Goal: Task Accomplishment & Management: Manage account settings

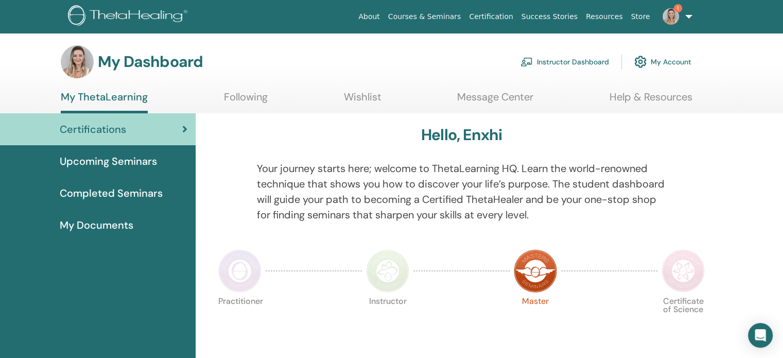
click at [673, 12] on img at bounding box center [670, 16] width 16 height 16
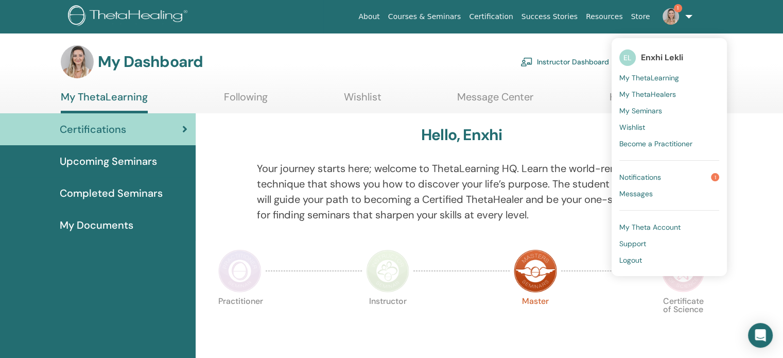
click at [658, 177] on span "Notifications" at bounding box center [640, 176] width 42 height 9
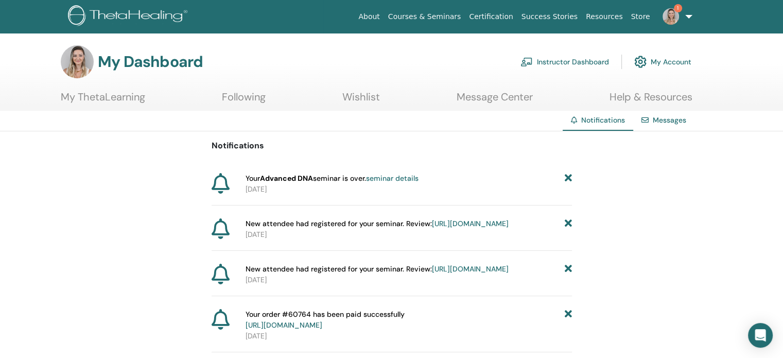
click at [389, 174] on link "seminar details" at bounding box center [392, 177] width 52 height 9
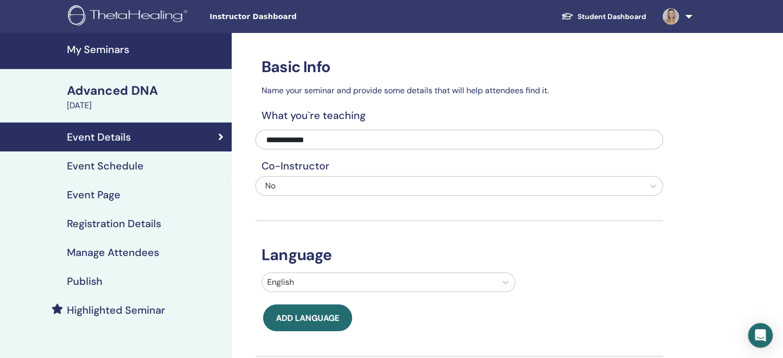
click at [114, 49] on h4 "My Seminars" at bounding box center [146, 49] width 159 height 12
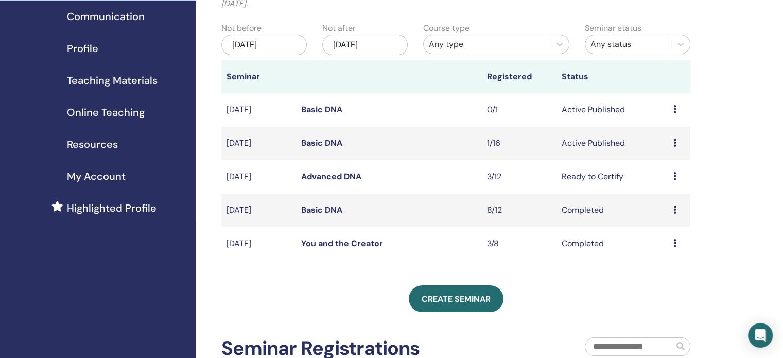
scroll to position [103, 0]
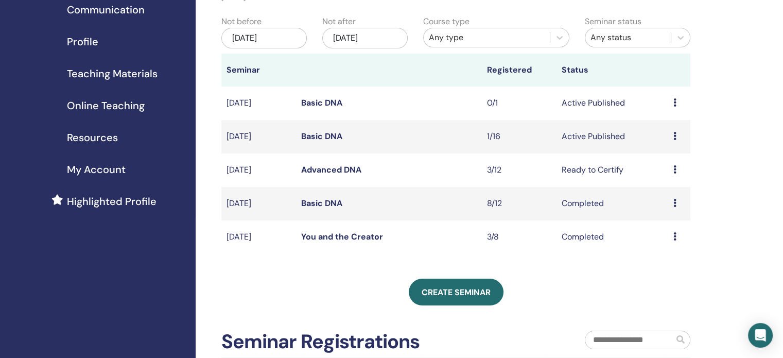
click at [673, 166] on icon at bounding box center [674, 169] width 3 height 8
click at [667, 204] on link "Attendees" at bounding box center [665, 205] width 39 height 11
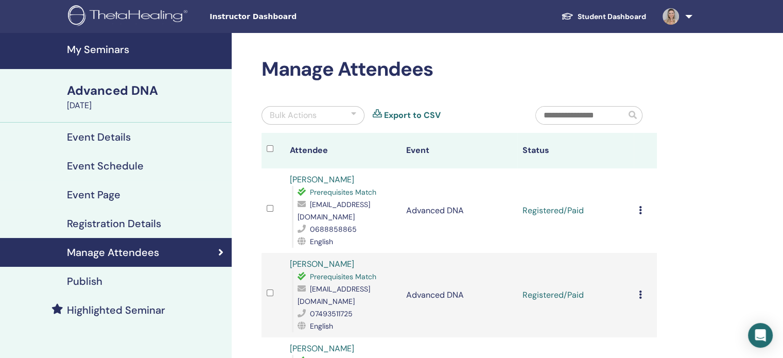
click at [641, 207] on icon at bounding box center [640, 210] width 3 height 8
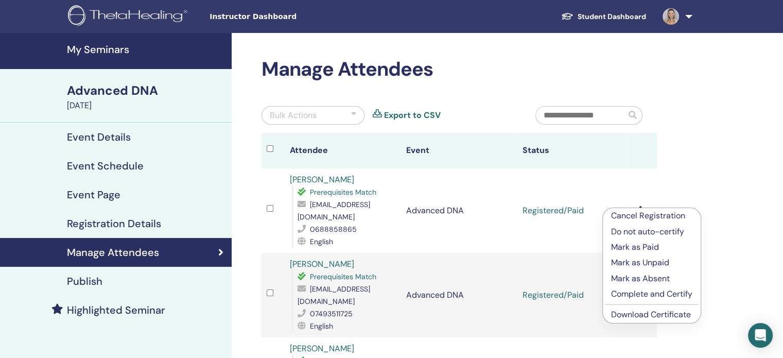
click at [646, 292] on p "Complete and Certify" at bounding box center [651, 294] width 81 height 12
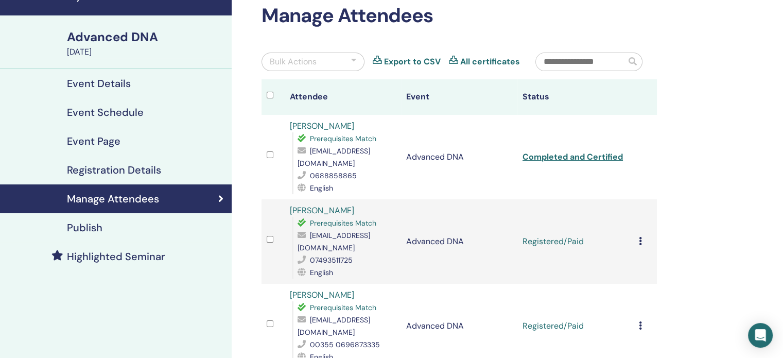
scroll to position [154, 0]
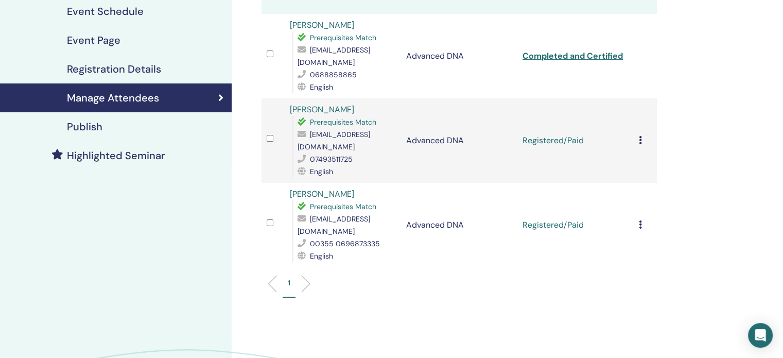
click at [639, 136] on icon at bounding box center [640, 140] width 3 height 8
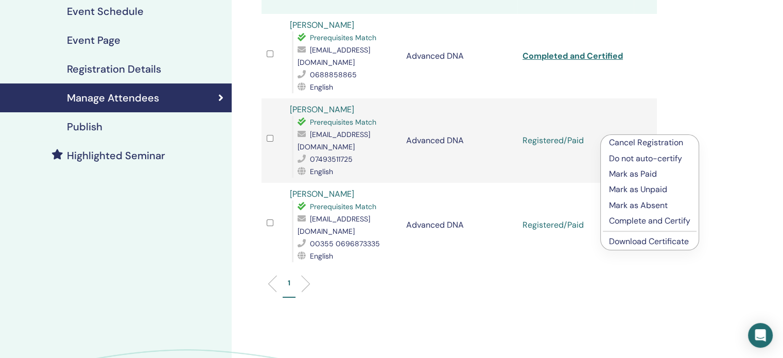
click at [638, 217] on p "Complete and Certify" at bounding box center [649, 221] width 81 height 12
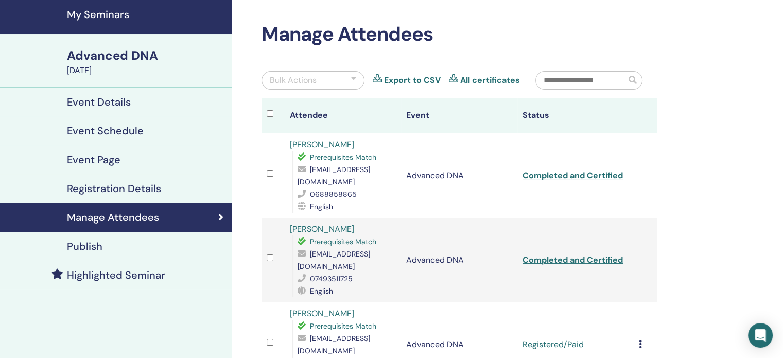
scroll to position [154, 0]
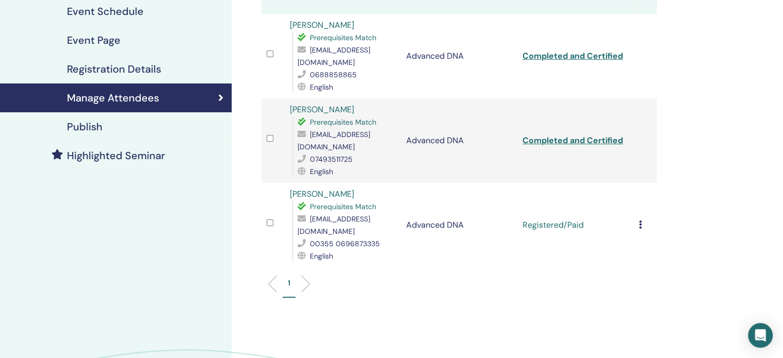
click at [639, 220] on icon at bounding box center [640, 224] width 3 height 8
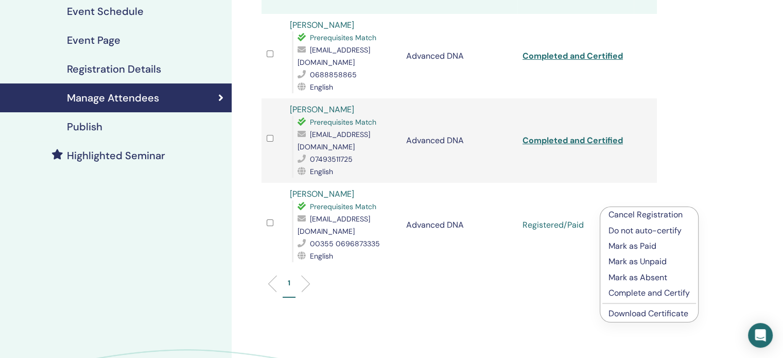
click at [639, 291] on p "Complete and Certify" at bounding box center [648, 293] width 81 height 12
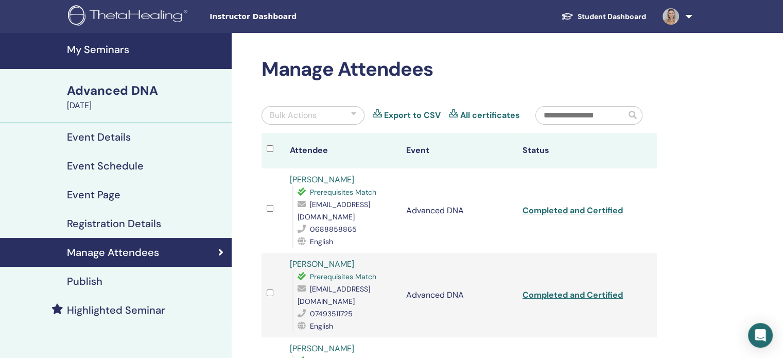
click at [150, 14] on img at bounding box center [129, 16] width 123 height 23
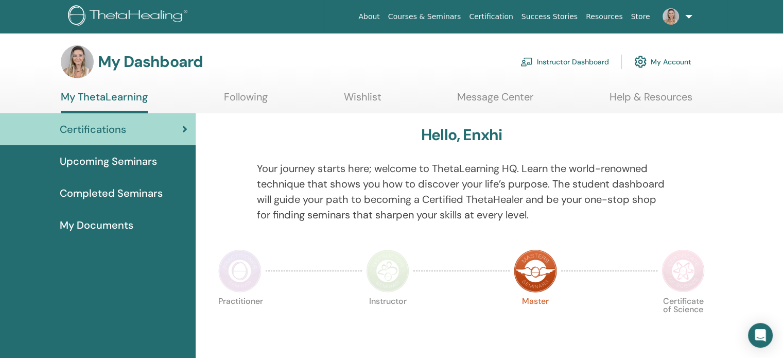
click at [653, 61] on link "My Account" at bounding box center [662, 61] width 57 height 23
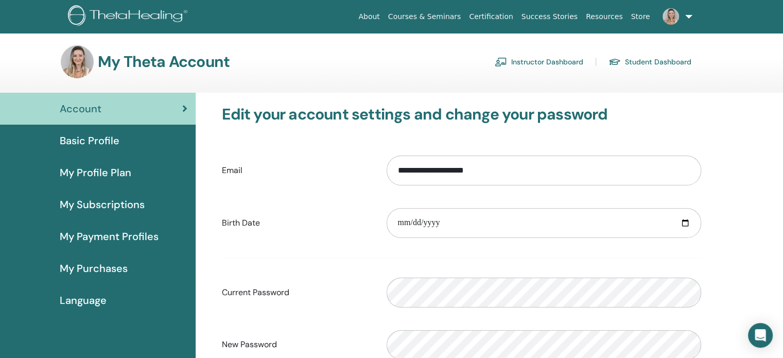
click at [89, 140] on span "Basic Profile" at bounding box center [90, 140] width 60 height 15
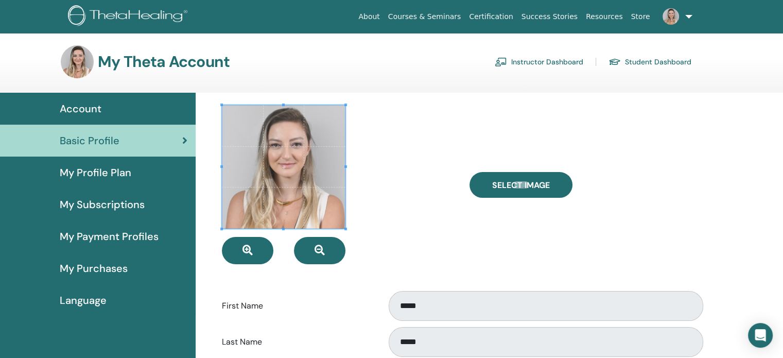
click at [103, 170] on span "My Profile Plan" at bounding box center [96, 172] width 72 height 15
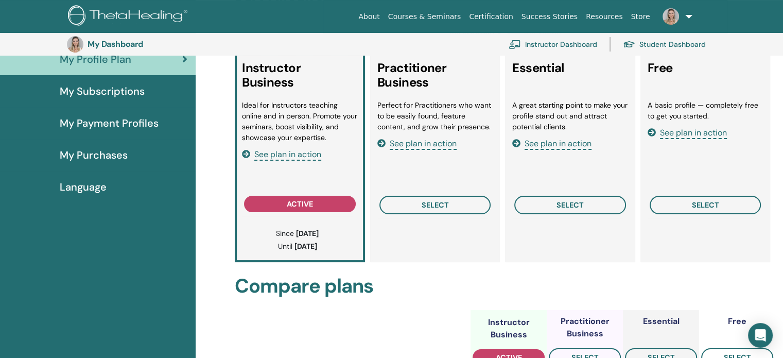
scroll to position [74, 0]
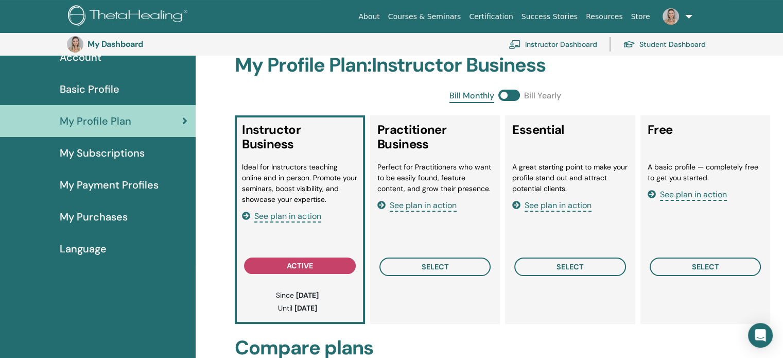
click at [506, 94] on span at bounding box center [509, 95] width 22 height 11
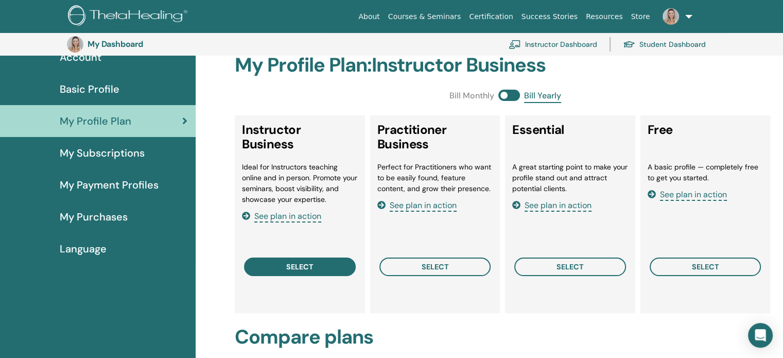
click at [312, 270] on span "select" at bounding box center [299, 266] width 27 height 8
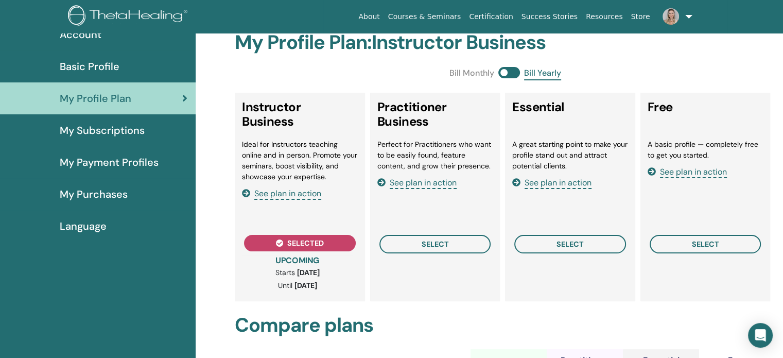
scroll to position [0, 0]
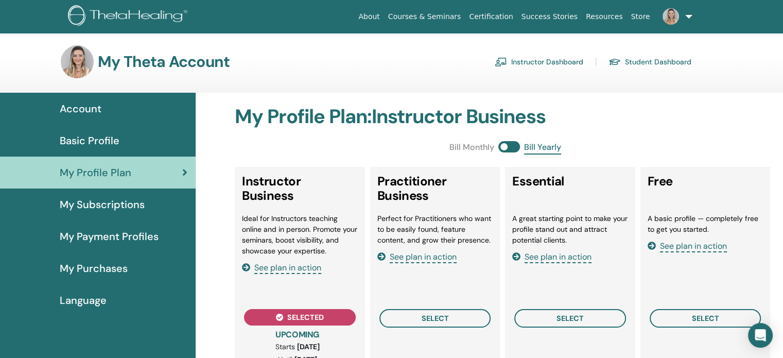
click at [505, 145] on span at bounding box center [509, 146] width 22 height 11
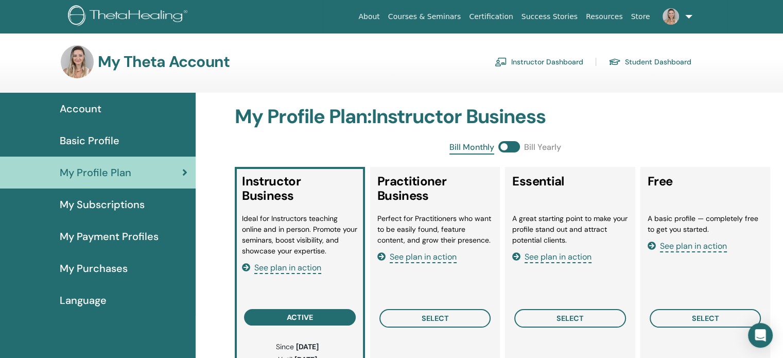
click at [116, 16] on img at bounding box center [129, 16] width 123 height 23
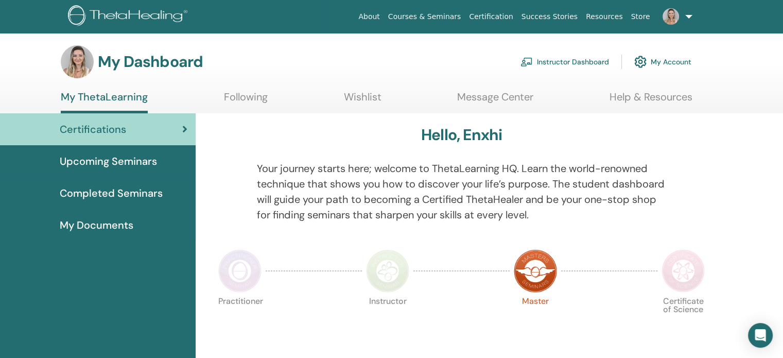
click at [112, 162] on span "Upcoming Seminars" at bounding box center [108, 160] width 97 height 15
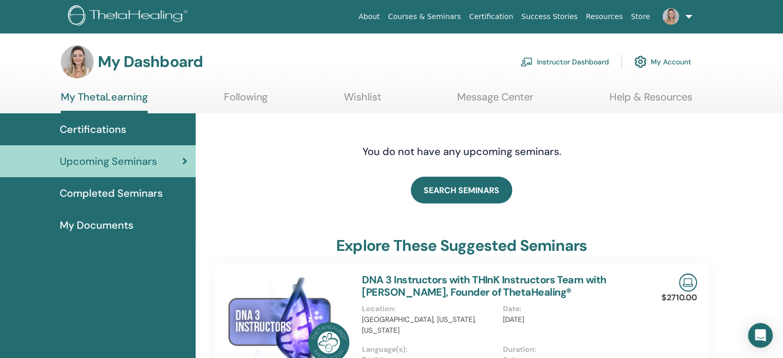
click at [146, 13] on img at bounding box center [129, 16] width 123 height 23
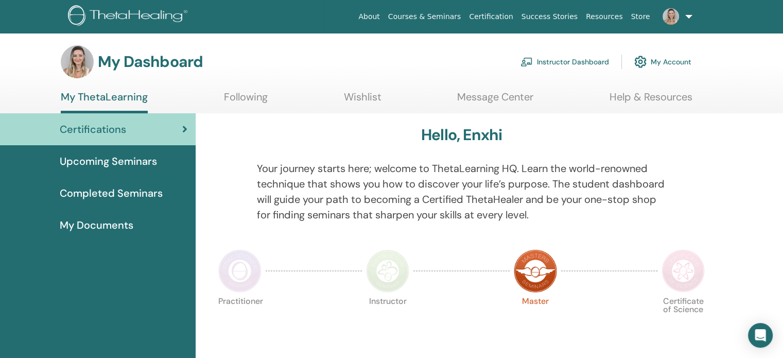
click at [107, 19] on img at bounding box center [129, 16] width 123 height 23
